Goal: Task Accomplishment & Management: Use online tool/utility

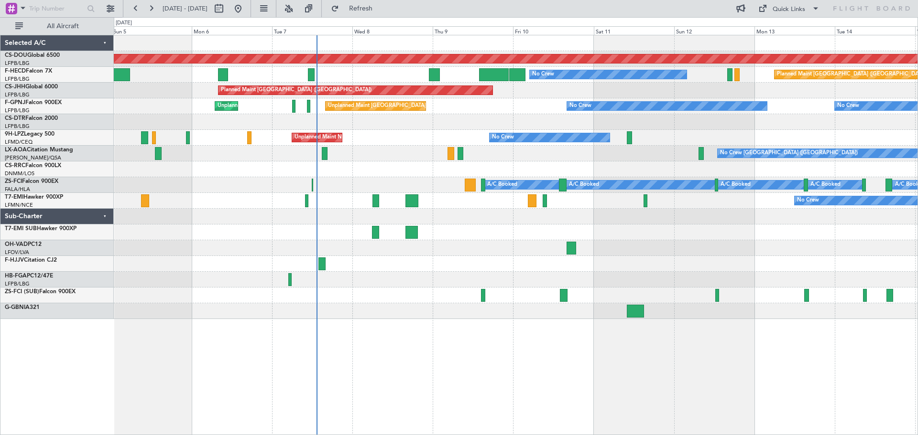
click at [379, 202] on div "No Crew" at bounding box center [515, 201] width 803 height 16
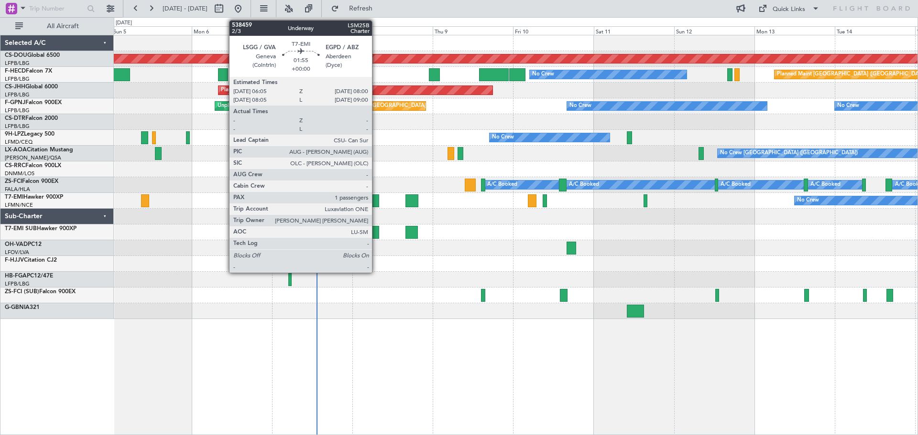
click at [376, 200] on div at bounding box center [375, 200] width 7 height 13
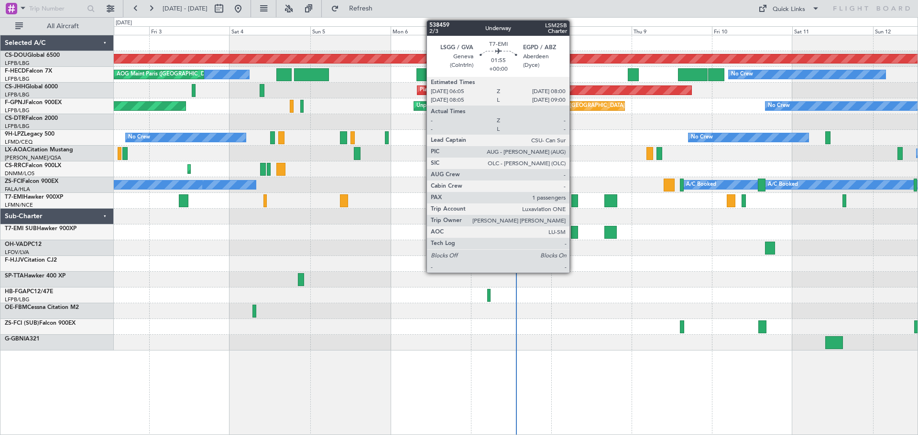
click at [573, 200] on div at bounding box center [574, 200] width 7 height 13
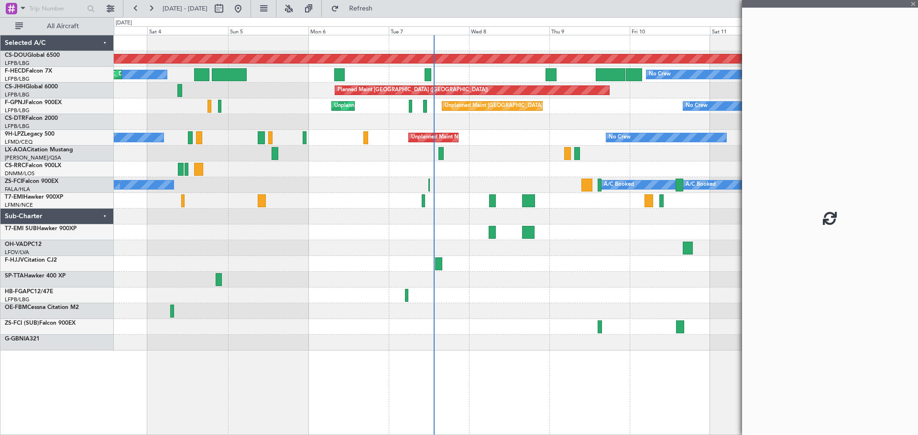
click at [363, 227] on div "Planned Maint London ([GEOGRAPHIC_DATA]) No Crew No Crew AOG Maint [GEOGRAPHIC_…" at bounding box center [515, 192] width 803 height 315
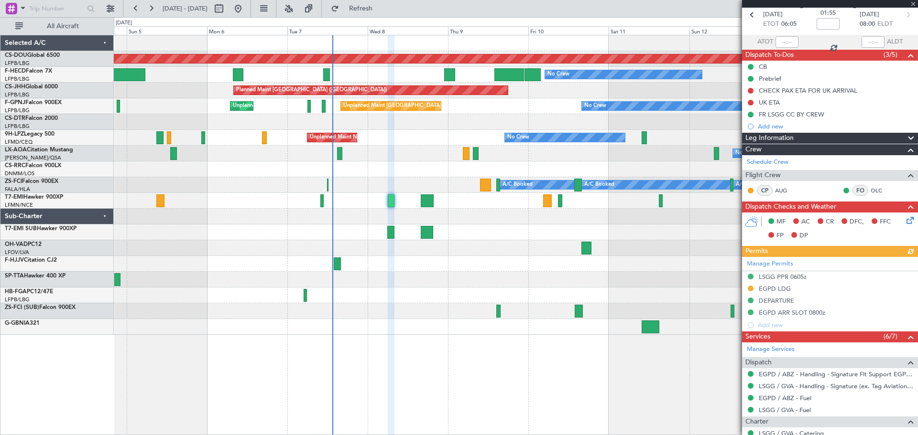
scroll to position [132, 0]
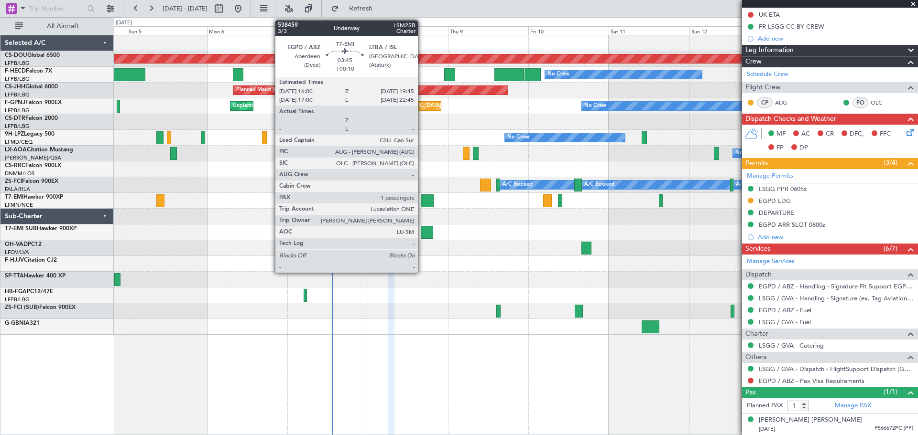
click at [422, 202] on div at bounding box center [427, 200] width 13 height 13
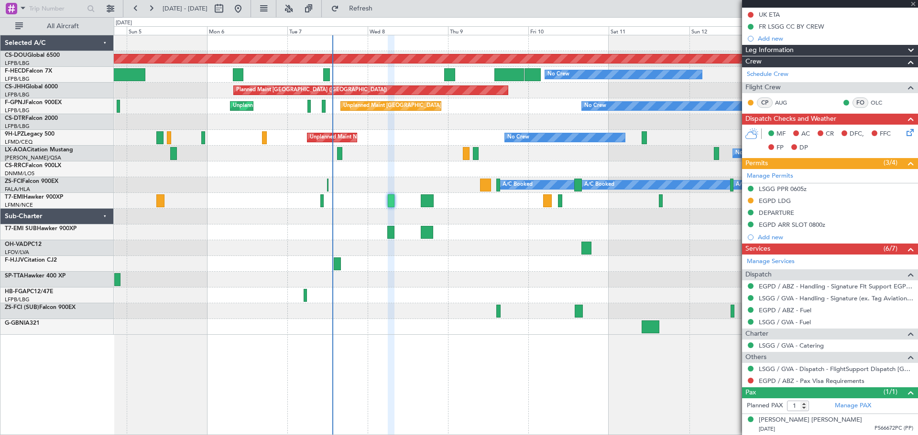
type input "+00:10"
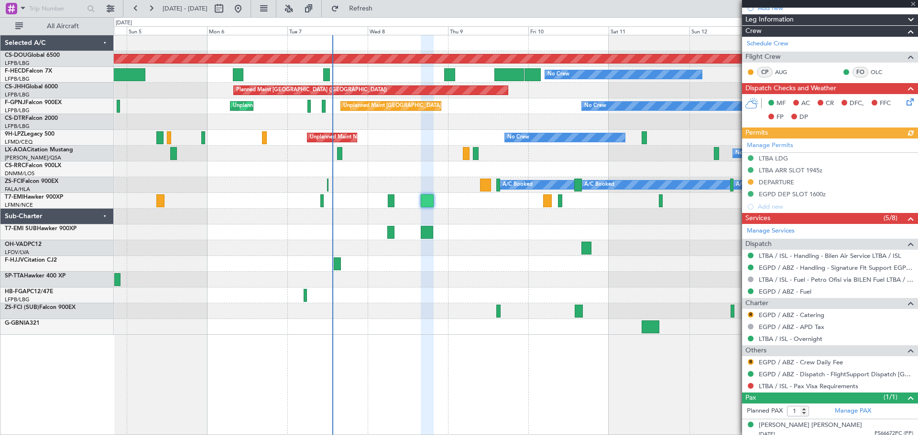
scroll to position [144, 0]
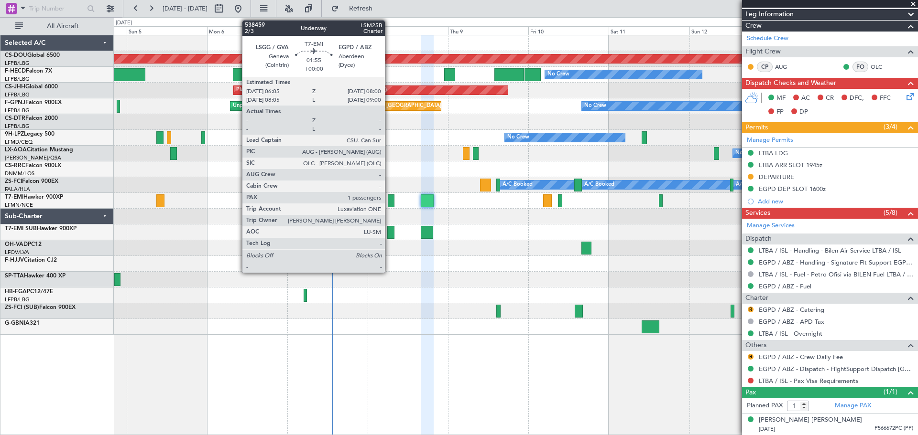
click at [389, 202] on div at bounding box center [391, 200] width 7 height 13
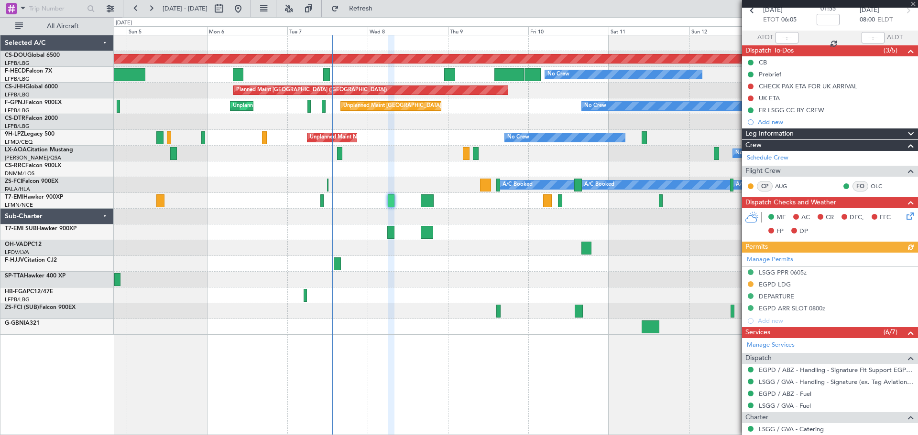
scroll to position [132, 0]
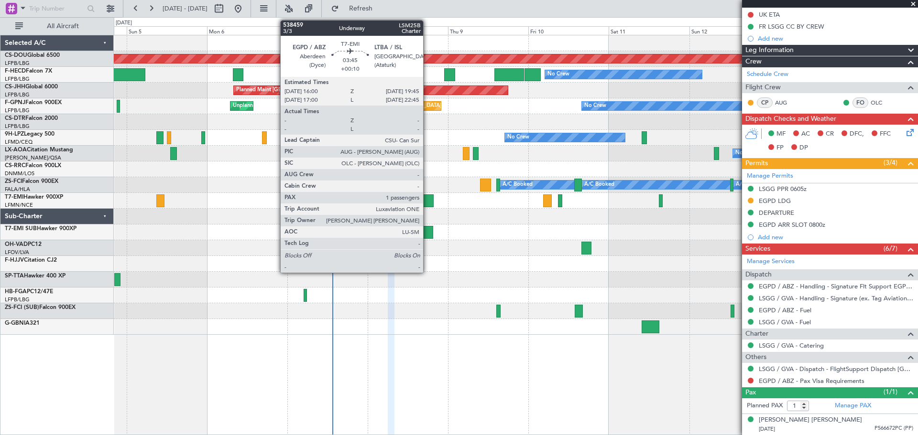
click at [425, 201] on div at bounding box center [427, 200] width 13 height 13
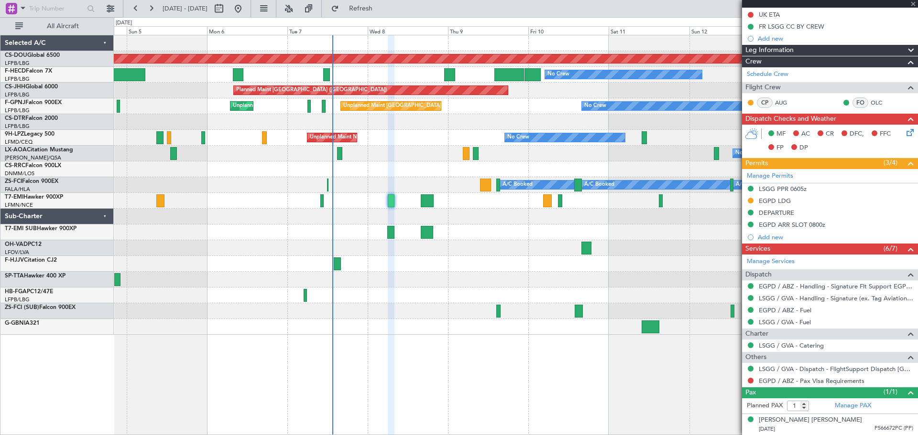
type input "+00:10"
